Goal: Find specific page/section: Find specific page/section

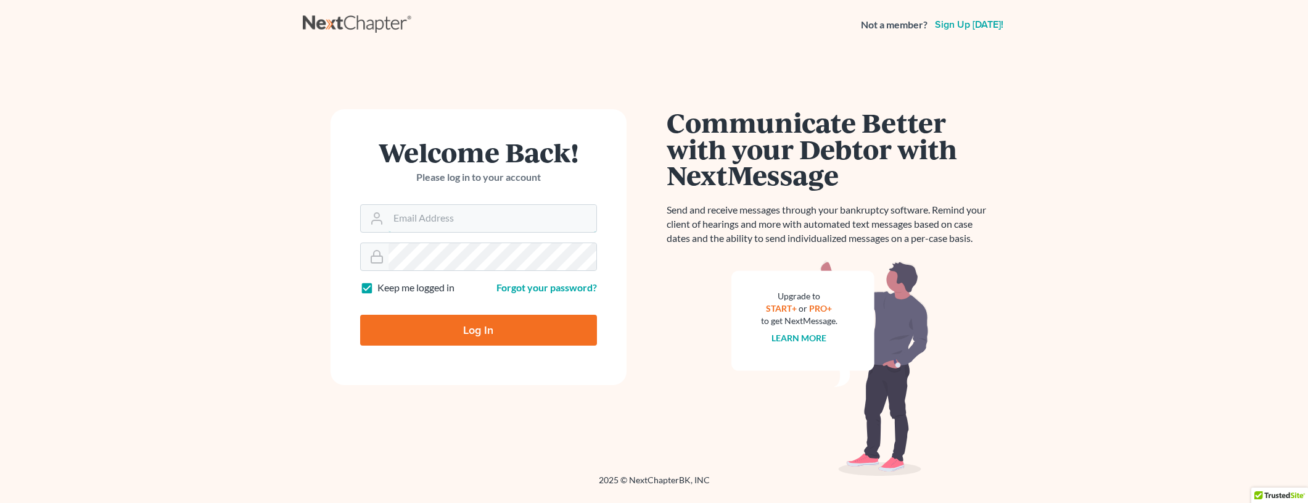
type input "[EMAIL_ADDRESS][DOMAIN_NAME]"
click at [494, 324] on input "Log In" at bounding box center [478, 330] width 237 height 31
type input "Thinking..."
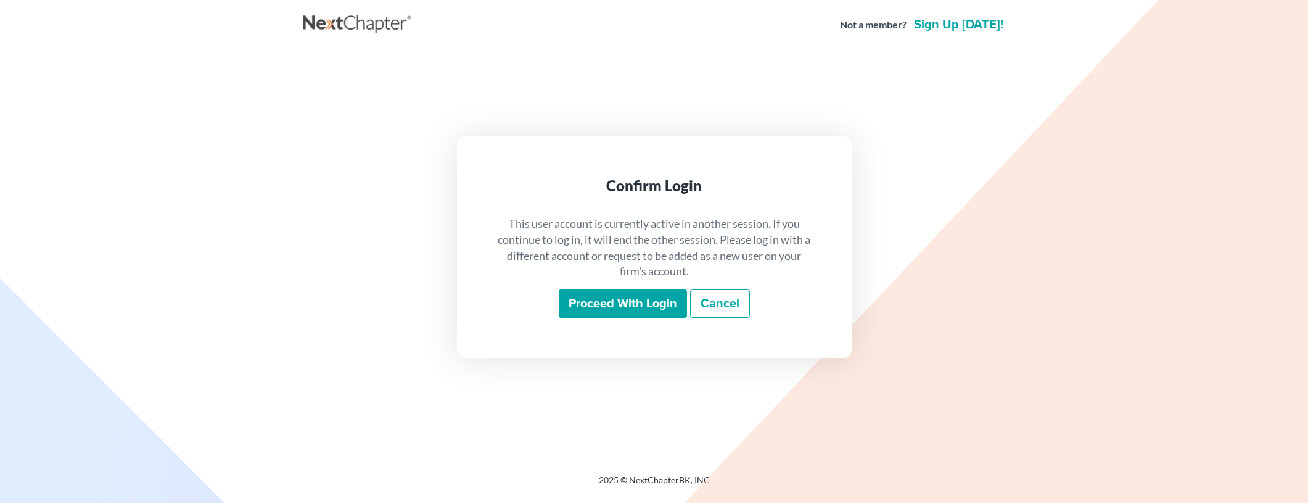
click at [653, 308] on input "Proceed with login" at bounding box center [623, 303] width 128 height 28
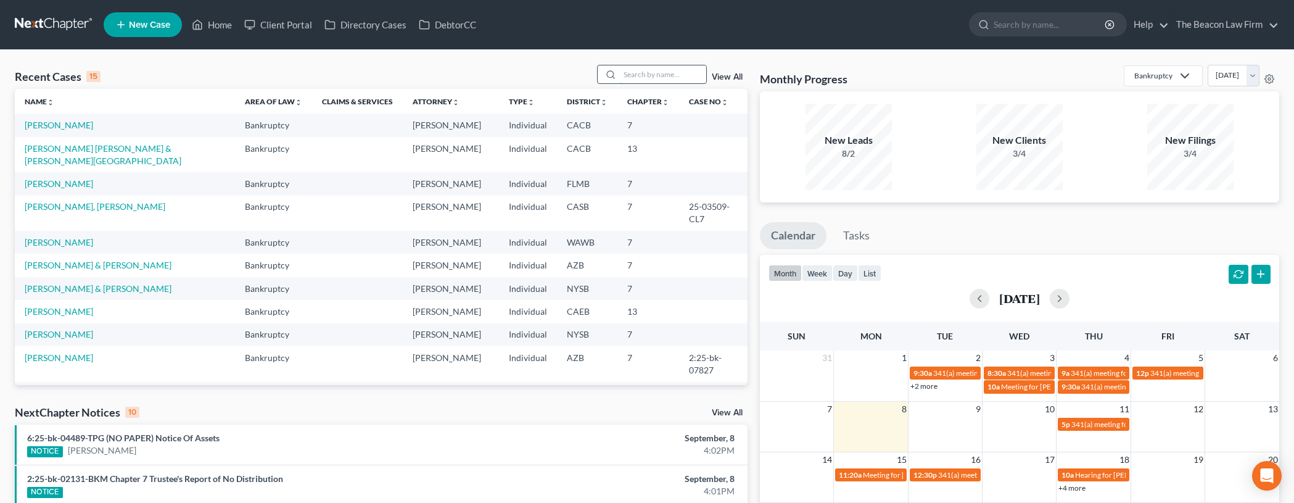
click at [633, 76] on input "search" at bounding box center [663, 74] width 86 height 18
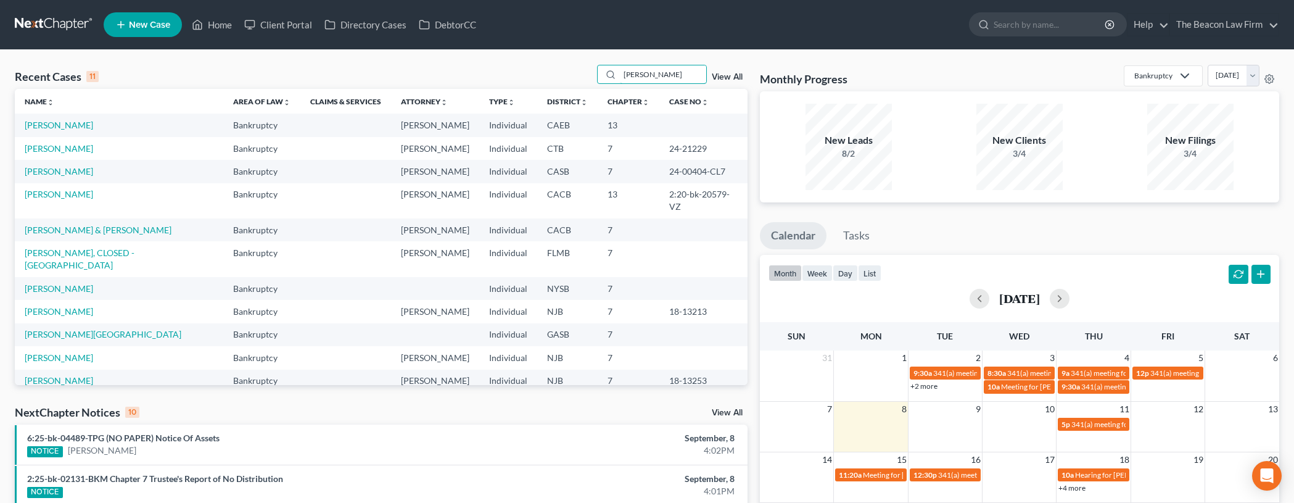
type input "[PERSON_NAME]"
click at [62, 124] on link "[PERSON_NAME]" at bounding box center [59, 125] width 68 height 10
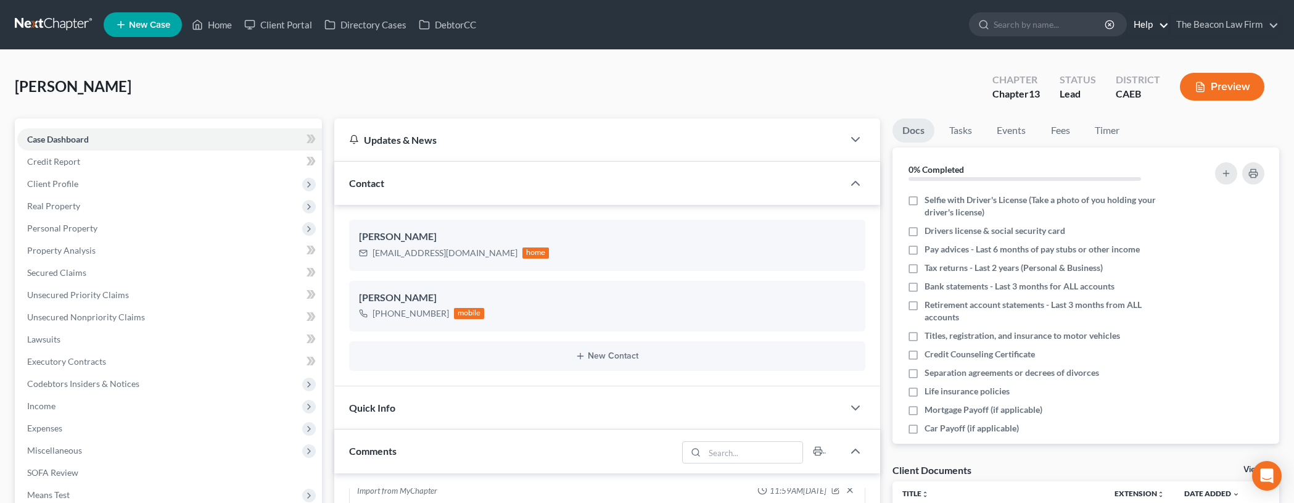
click at [1165, 26] on link "Help" at bounding box center [1148, 25] width 41 height 22
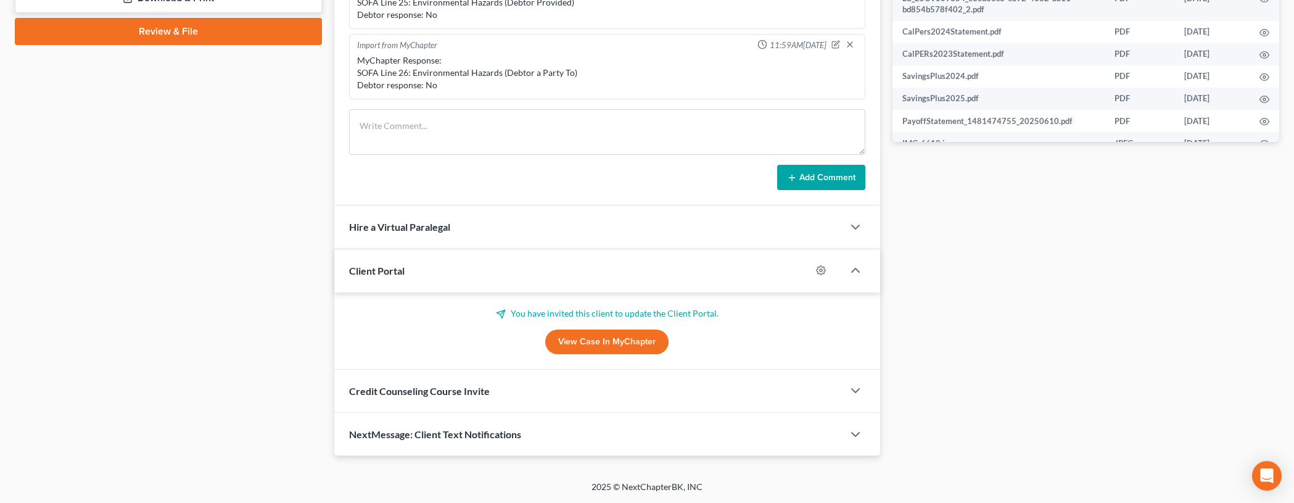
click at [434, 263] on div "Client Portal" at bounding box center [572, 270] width 477 height 43
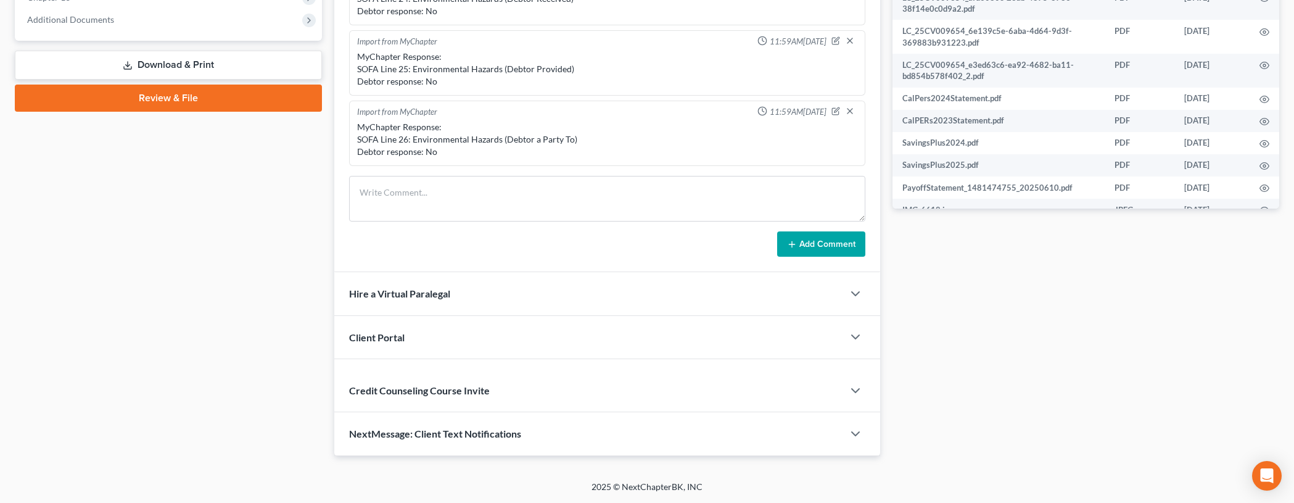
scroll to position [510, 0]
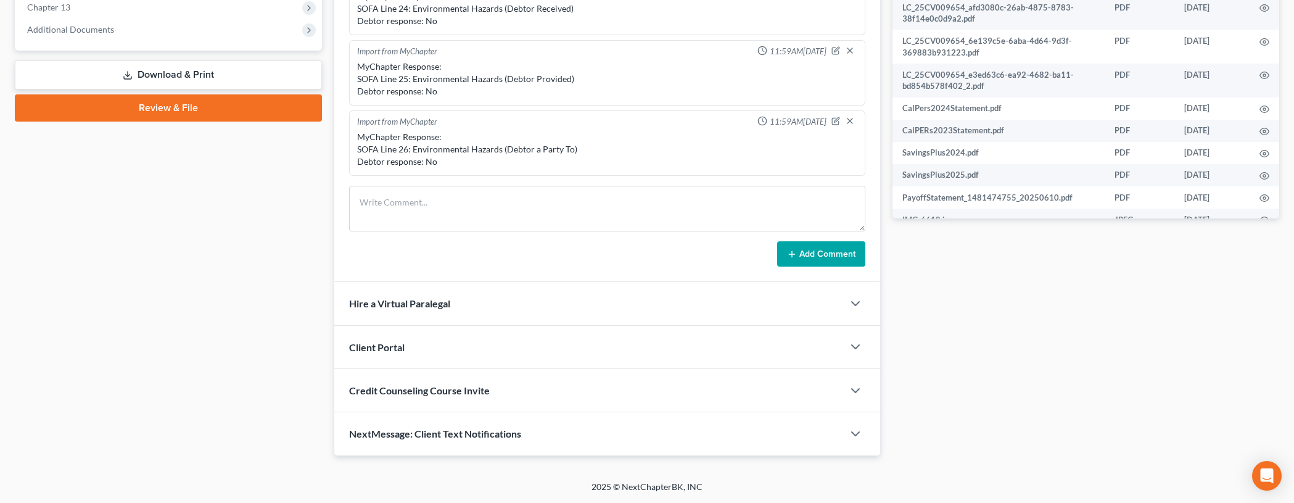
click at [465, 349] on div "Client Portal" at bounding box center [589, 347] width 510 height 43
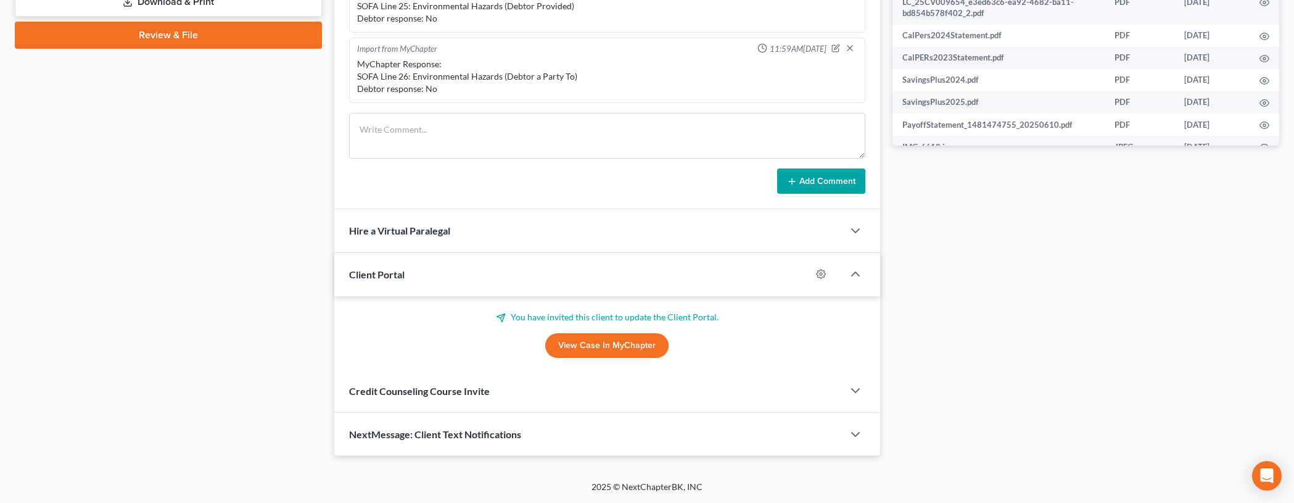
scroll to position [586, 0]
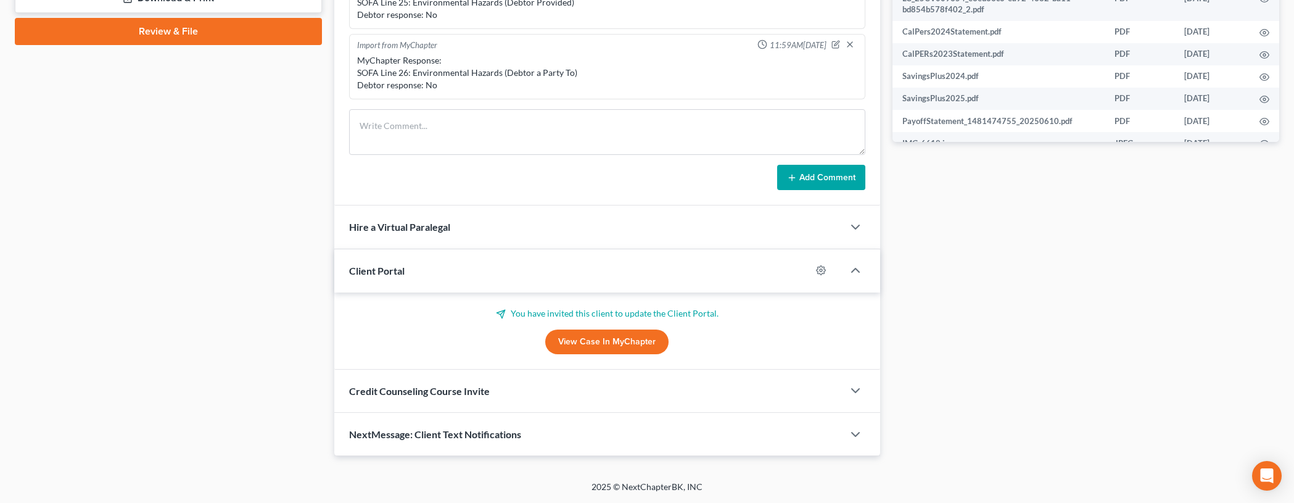
click at [619, 350] on link "View Case in MyChapter" at bounding box center [606, 341] width 123 height 25
